Goal: Navigation & Orientation: Find specific page/section

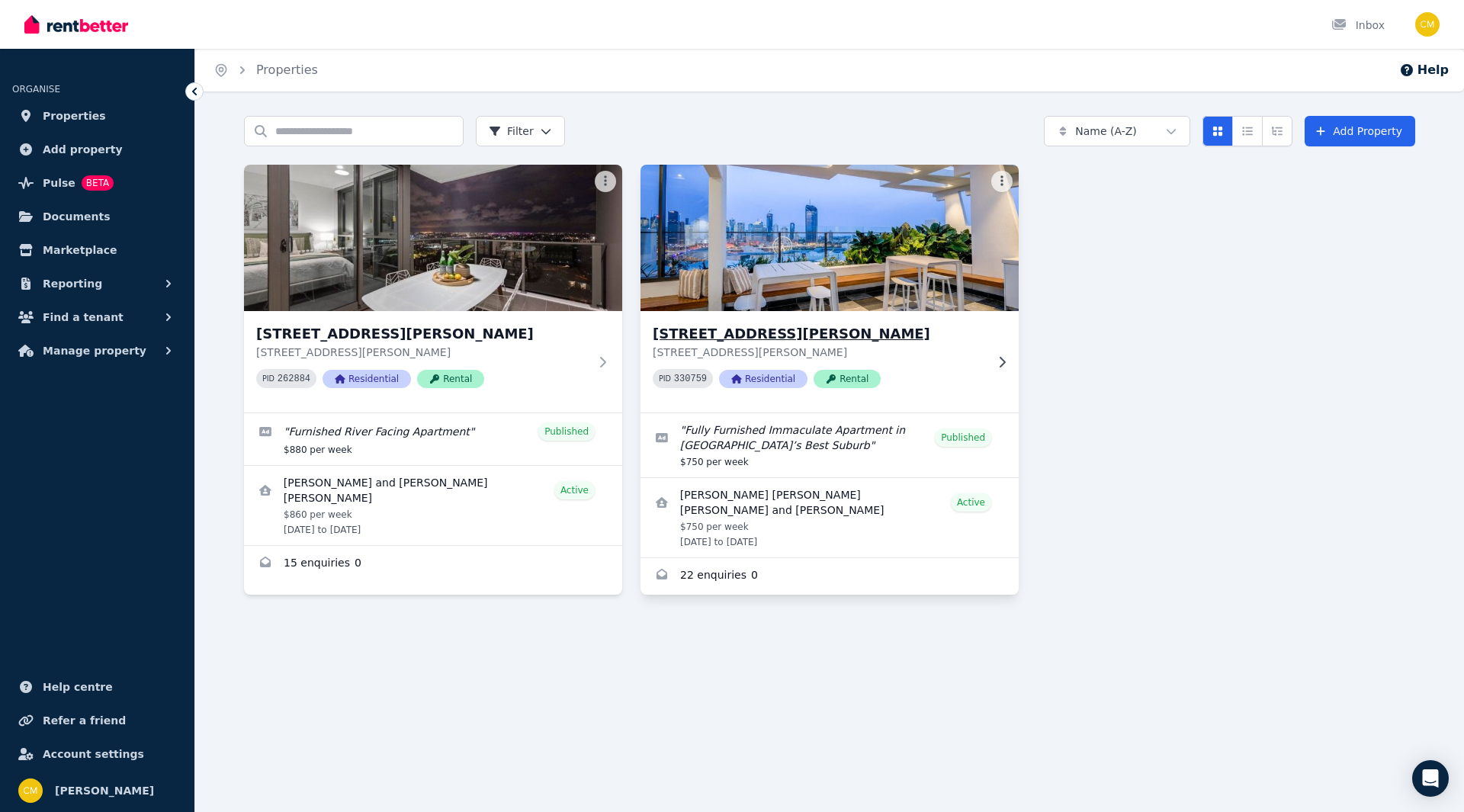
drag, startPoint x: 0, startPoint y: 0, endPoint x: 901, endPoint y: 349, distance: 966.2
click at [901, 349] on p "[STREET_ADDRESS][PERSON_NAME]" at bounding box center [819, 352] width 333 height 15
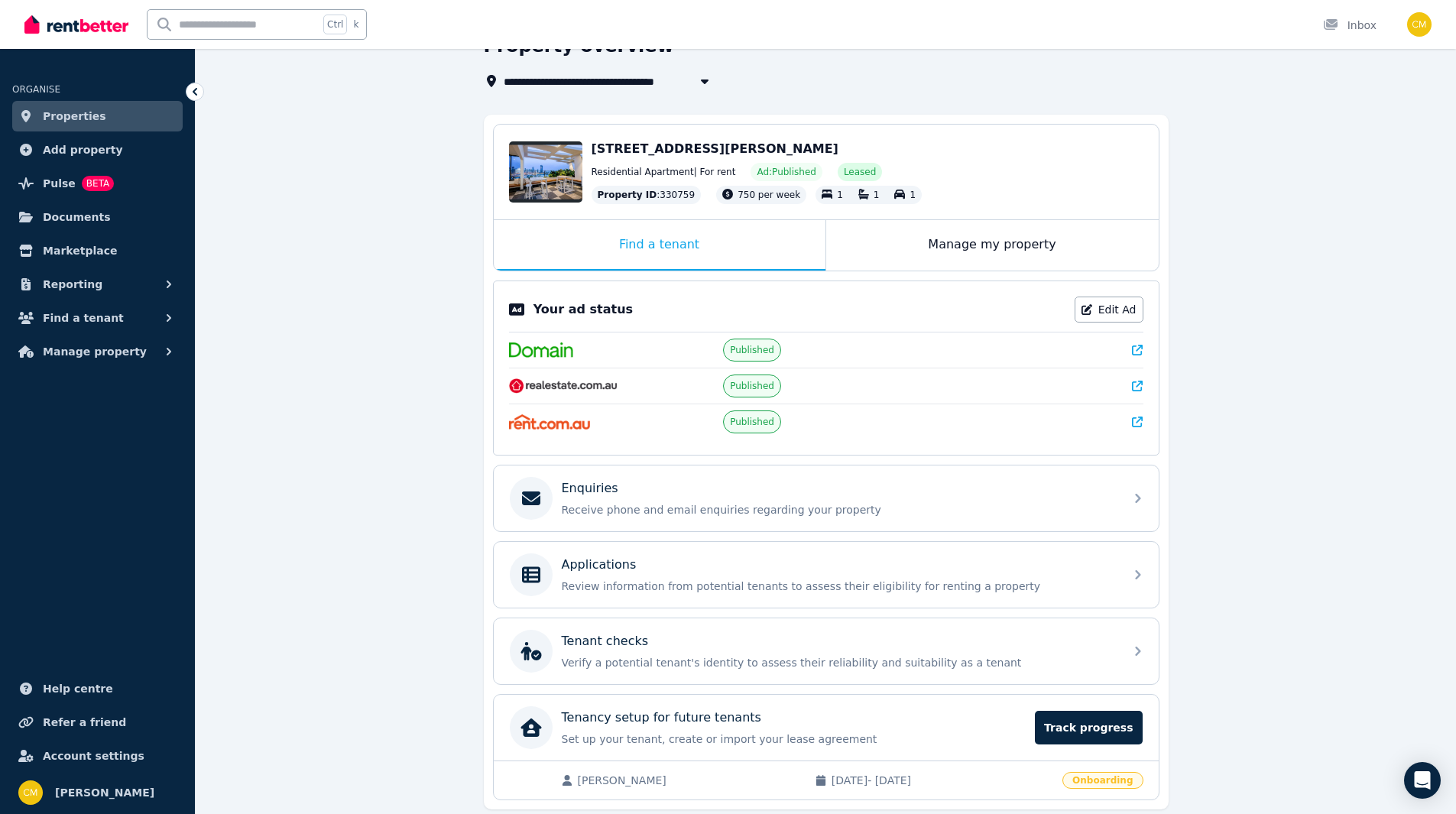
scroll to position [136, 0]
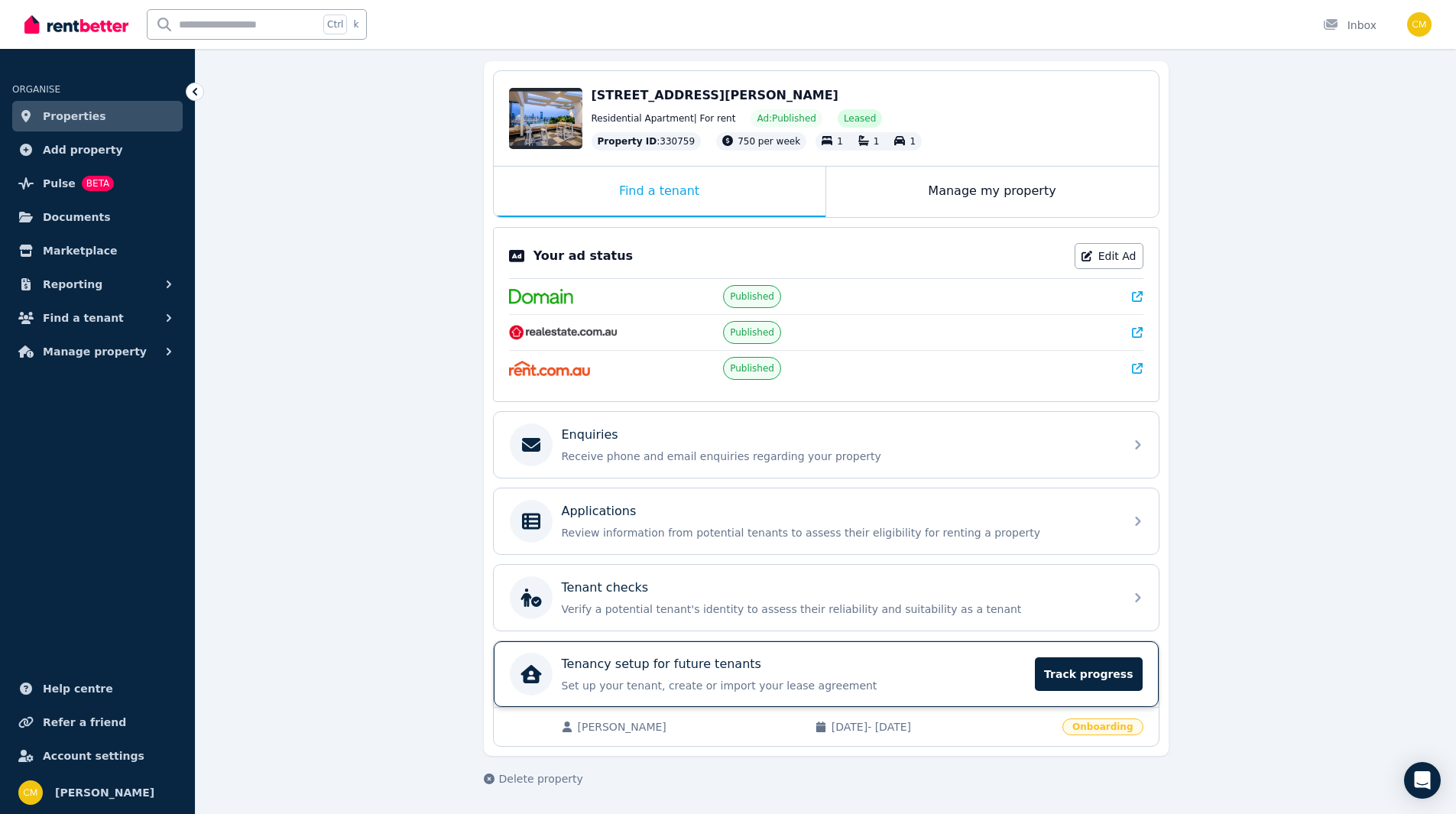
click at [884, 671] on div "Tenancy setup for future tenants" at bounding box center [794, 664] width 465 height 19
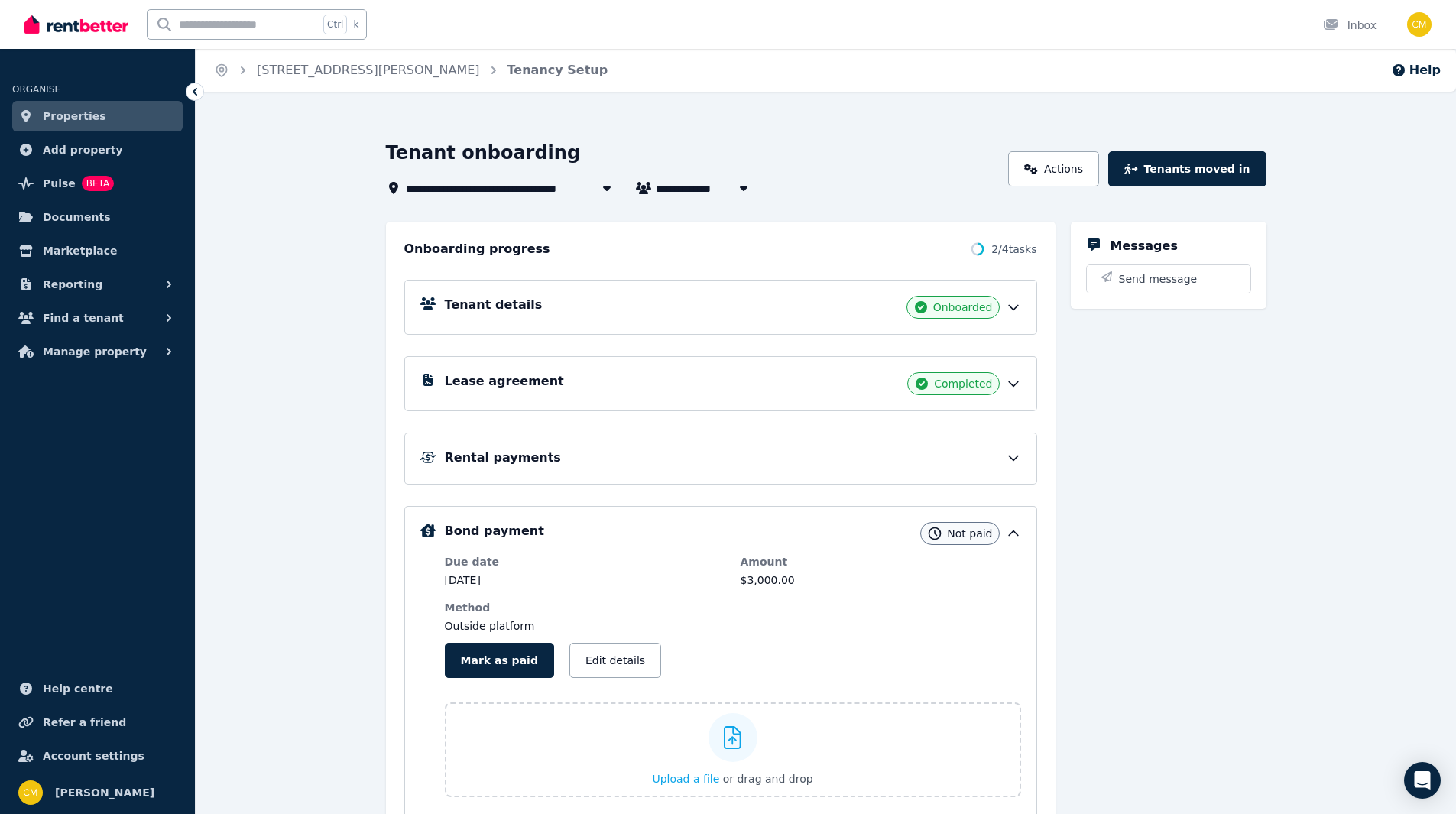
scroll to position [77, 0]
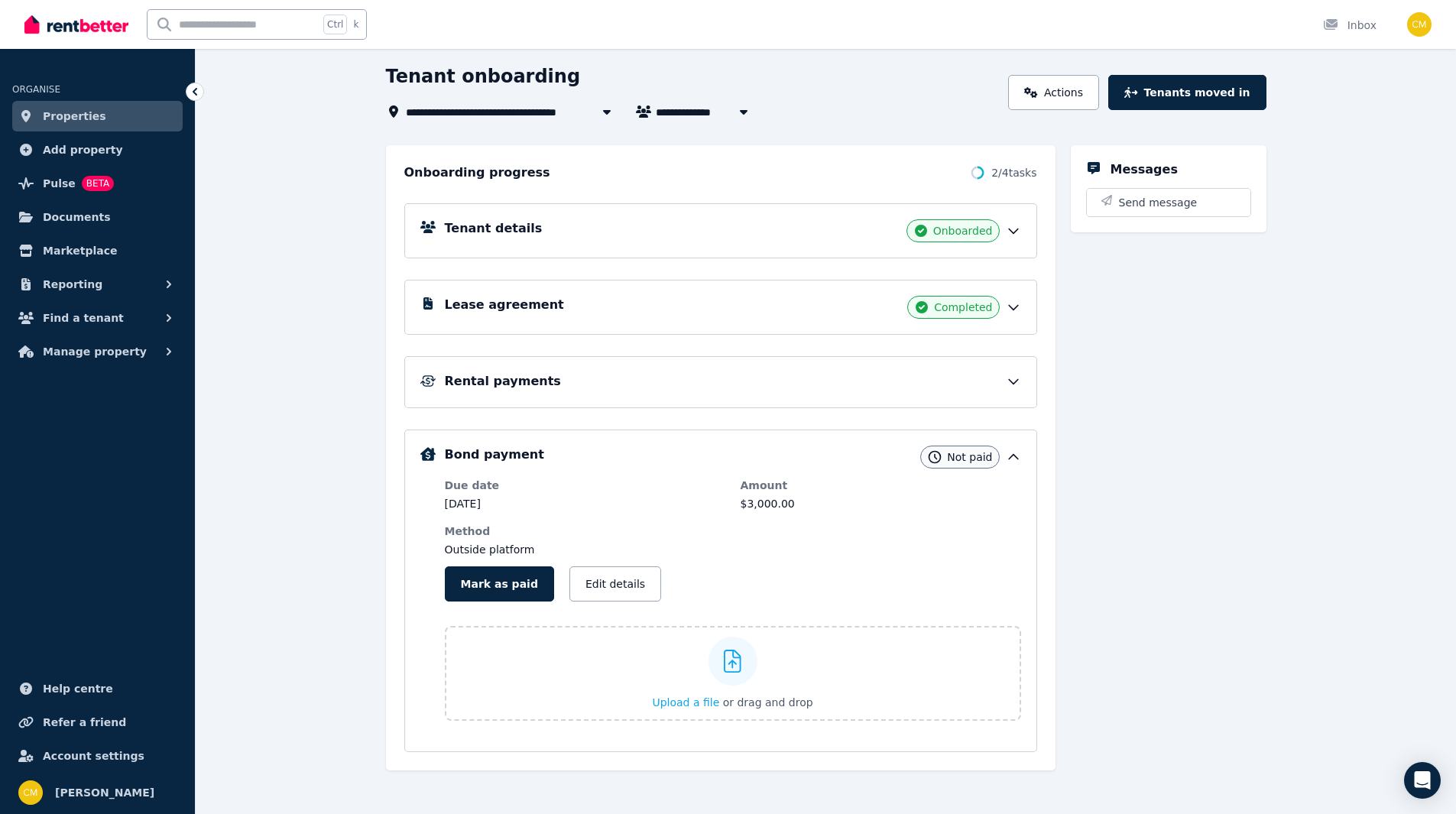
click at [1036, 299] on div "Lease agreement Completed" at bounding box center [720, 307] width 633 height 55
click at [996, 304] on div "Completed" at bounding box center [953, 307] width 92 height 23
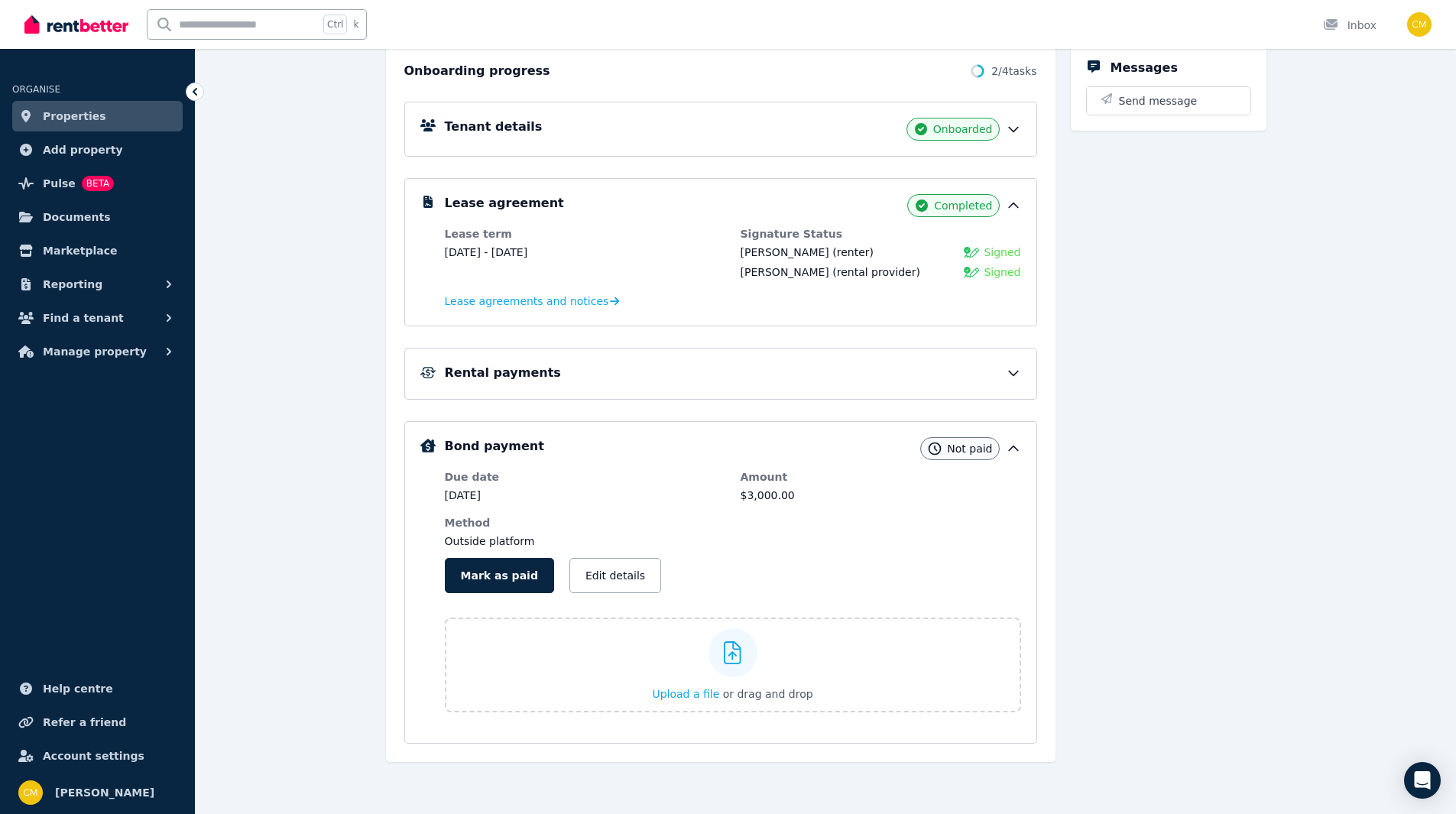
scroll to position [0, 0]
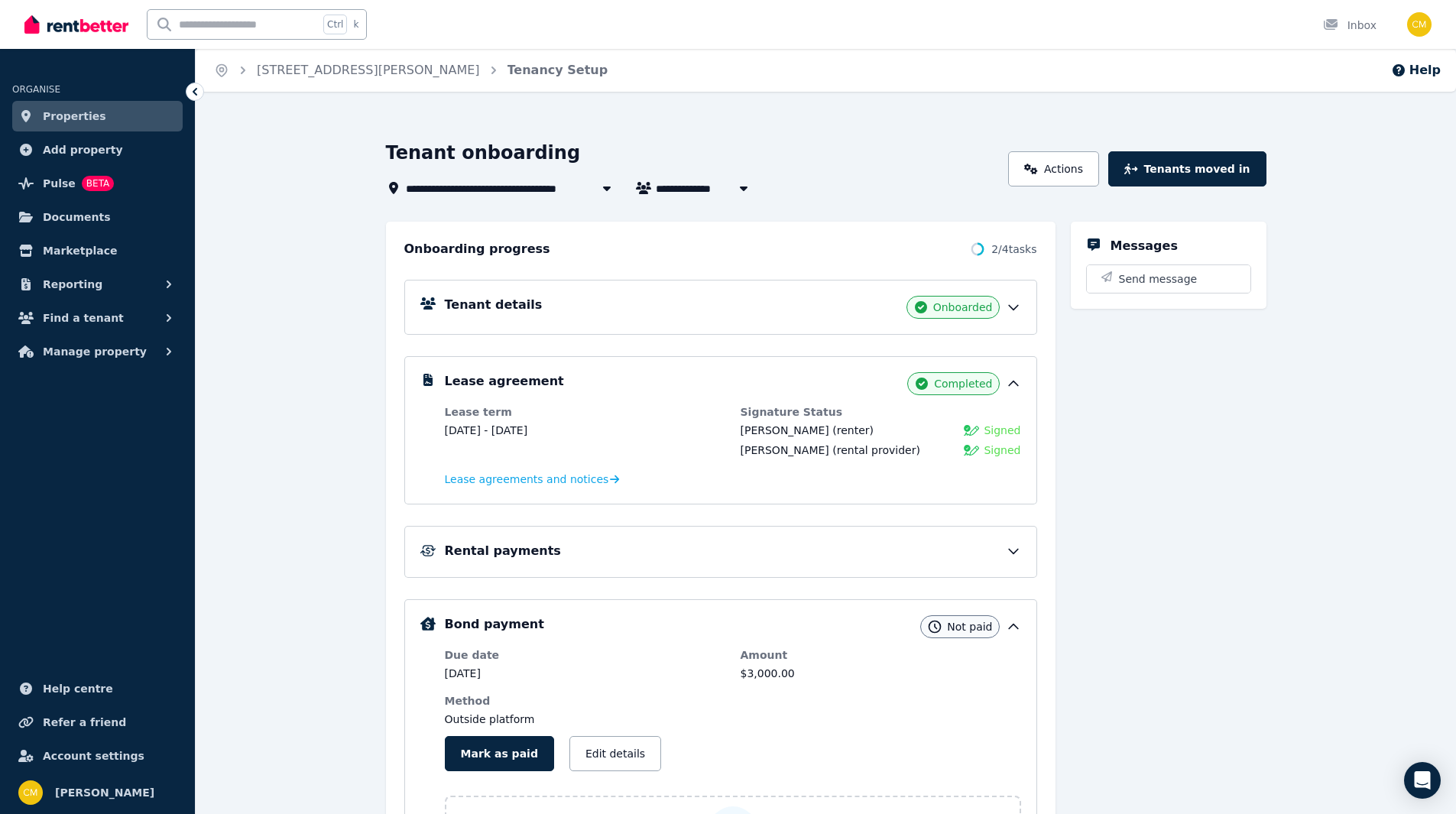
click at [52, 125] on span "Properties" at bounding box center [74, 116] width 64 height 19
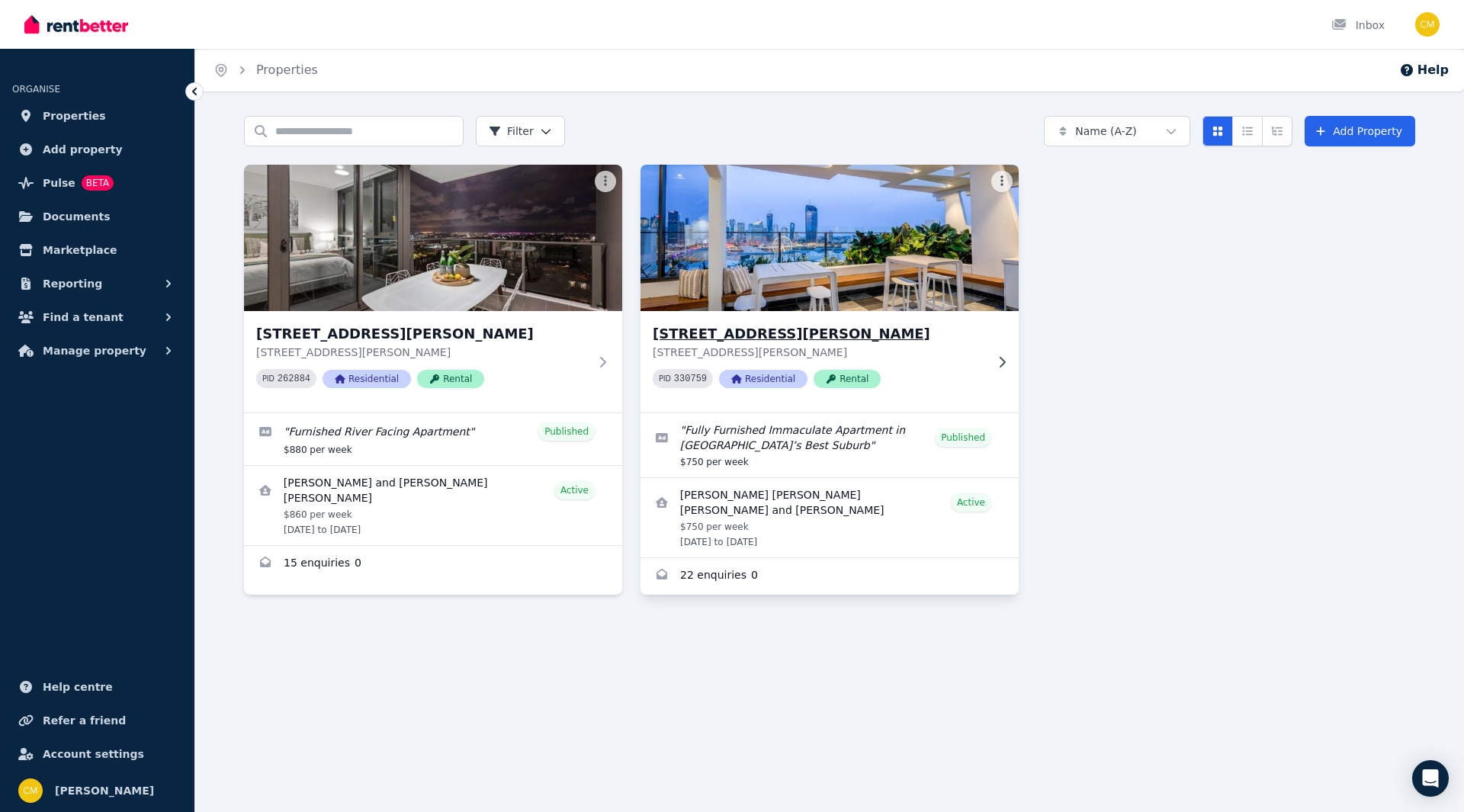
click at [949, 324] on h3 "[STREET_ADDRESS][PERSON_NAME]" at bounding box center [819, 334] width 333 height 22
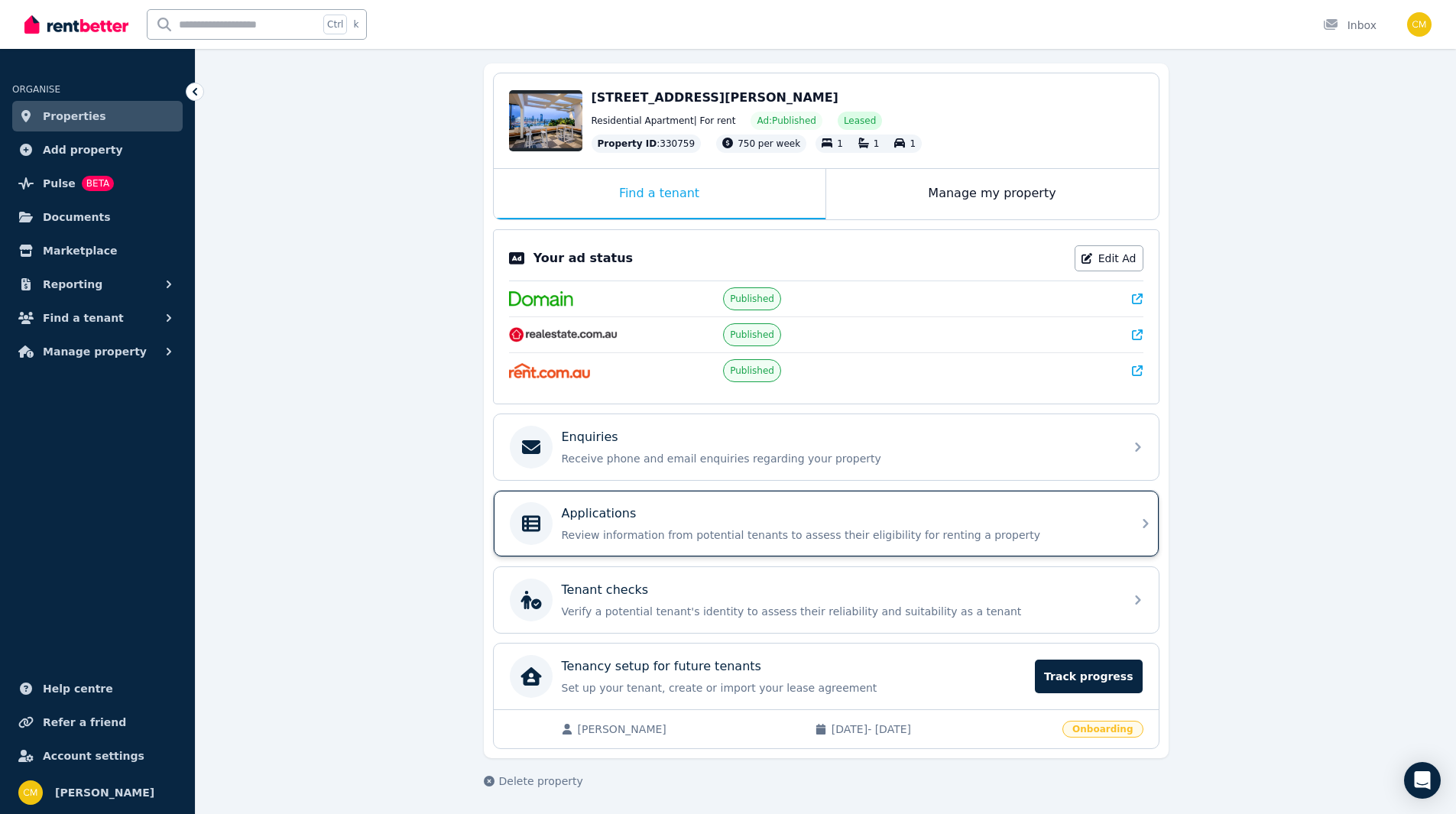
scroll to position [136, 0]
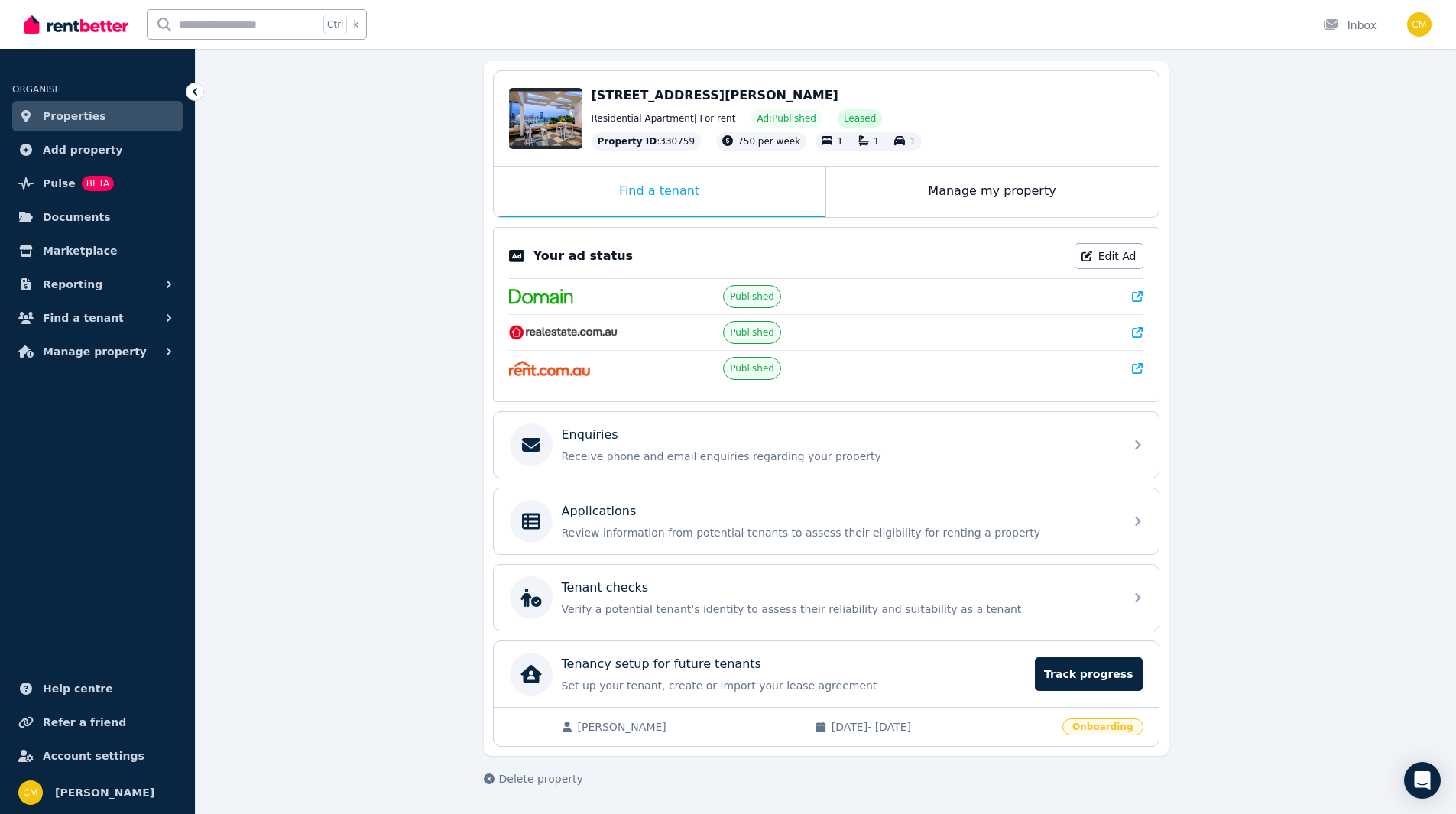
click at [86, 111] on span "Properties" at bounding box center [74, 116] width 64 height 19
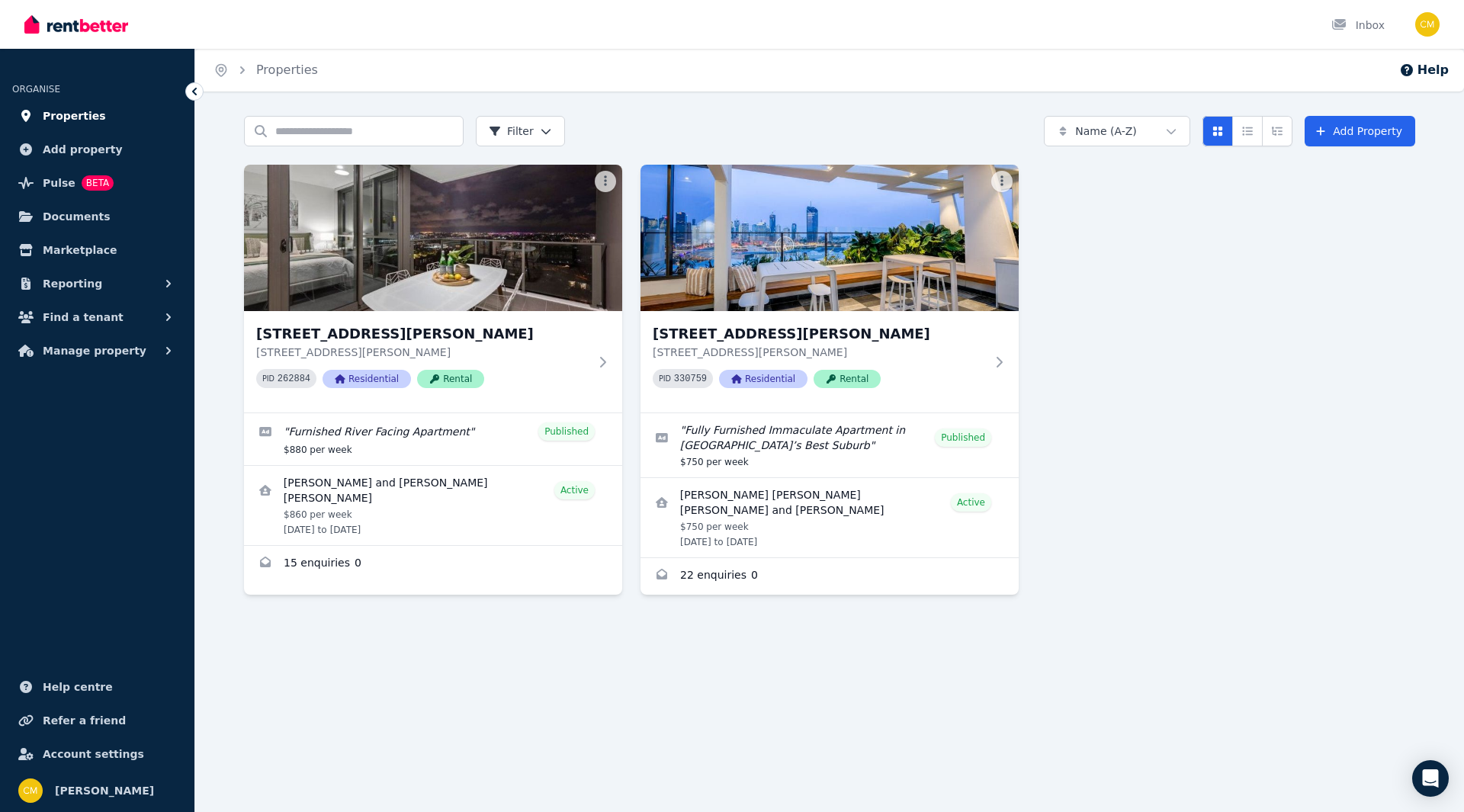
click at [129, 118] on link "Properties" at bounding box center [97, 116] width 170 height 31
